Goal: Task Accomplishment & Management: Use online tool/utility

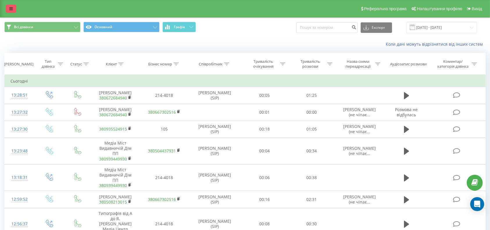
click at [12, 8] on icon at bounding box center [10, 9] width 3 height 4
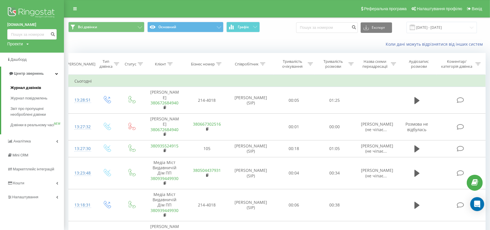
click at [21, 87] on span "Журнал дзвінків" at bounding box center [25, 88] width 31 height 6
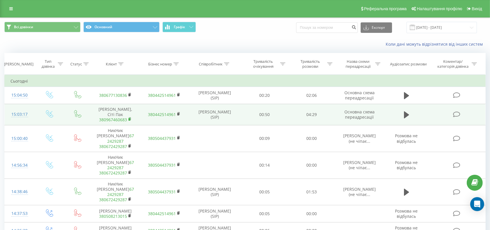
click at [130, 121] on rect at bounding box center [129, 119] width 2 height 3
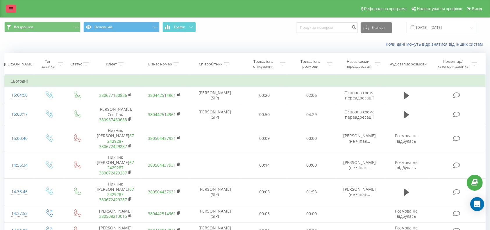
click at [11, 7] on icon at bounding box center [10, 9] width 3 height 4
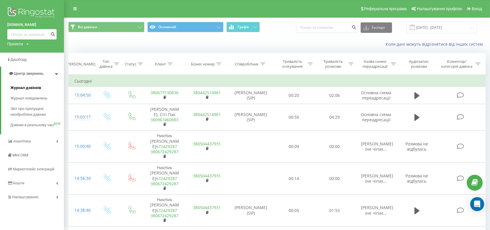
click at [29, 85] on span "Журнал дзвінків" at bounding box center [25, 88] width 31 height 6
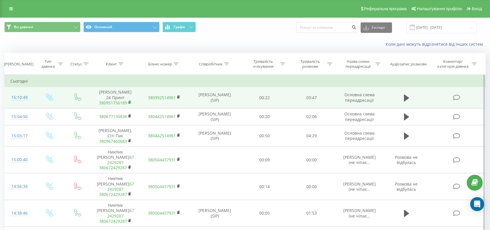
click at [130, 101] on rect at bounding box center [129, 102] width 2 height 3
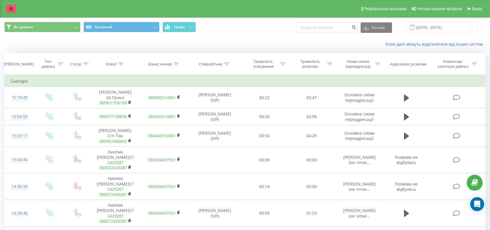
click at [11, 6] on link at bounding box center [11, 9] width 10 height 8
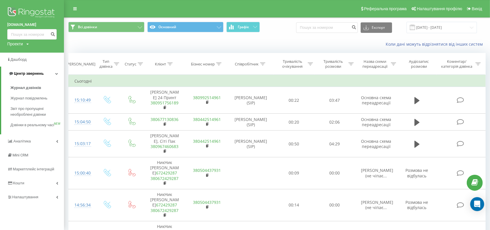
click at [30, 74] on span "Центр звернень" at bounding box center [29, 73] width 30 height 4
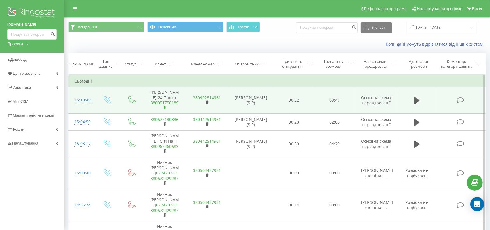
click at [165, 106] on rect at bounding box center [165, 107] width 2 height 3
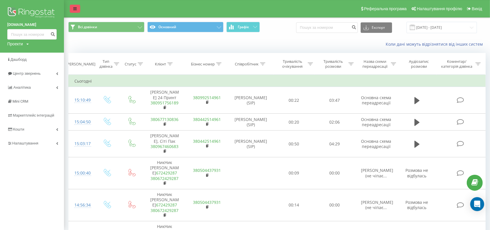
click at [74, 7] on icon at bounding box center [74, 9] width 3 height 4
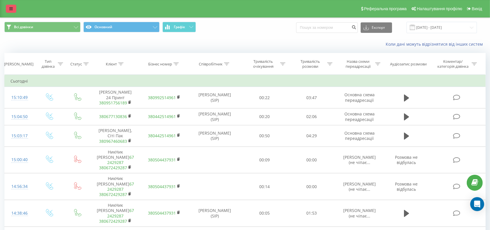
click at [10, 8] on icon at bounding box center [10, 9] width 3 height 4
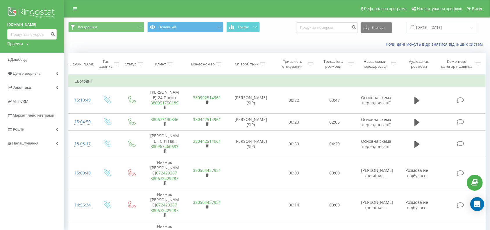
drag, startPoint x: 87, startPoint y: 45, endPoint x: 81, endPoint y: 45, distance: 5.6
click at [87, 45] on div "Коли дані можуть відрізнятися вiд інших систем" at bounding box center [276, 44] width 425 height 14
click at [75, 8] on icon at bounding box center [74, 9] width 3 height 4
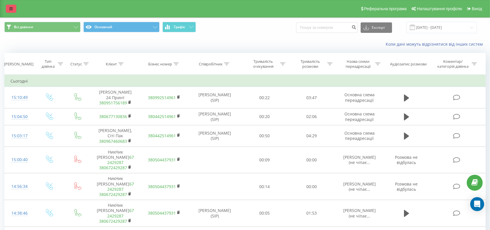
click at [9, 8] on link at bounding box center [11, 9] width 10 height 8
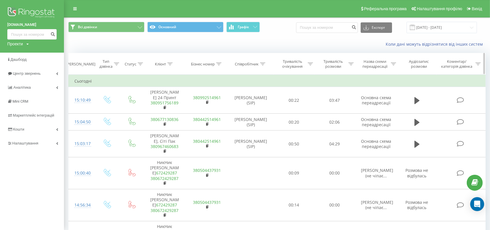
click at [119, 53] on th "Тип дзвінка" at bounding box center [107, 64] width 26 height 22
click at [119, 45] on div "Коли дані можуть відрізнятися вiд інших систем" at bounding box center [276, 44] width 425 height 14
